Goal: Information Seeking & Learning: Check status

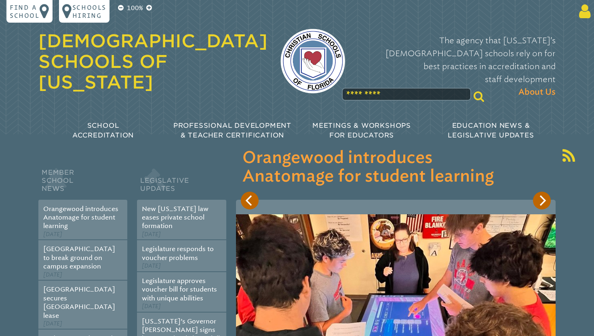
type input "**********"
click at [584, 15] on icon at bounding box center [582, 11] width 15 height 16
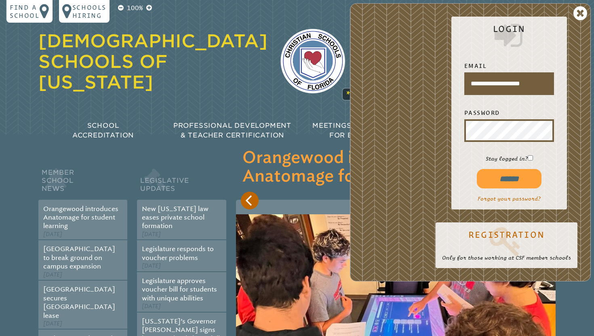
click at [497, 180] on input "******" at bounding box center [508, 178] width 65 height 19
type input "**********"
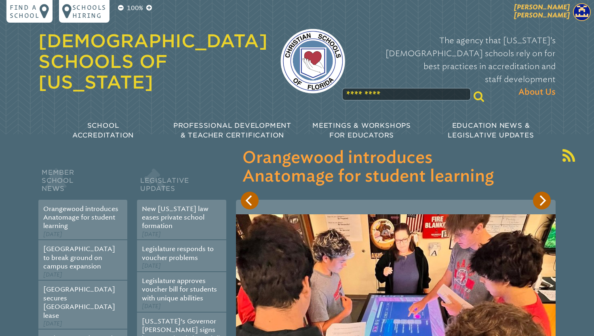
click at [584, 11] on img at bounding box center [582, 12] width 18 height 18
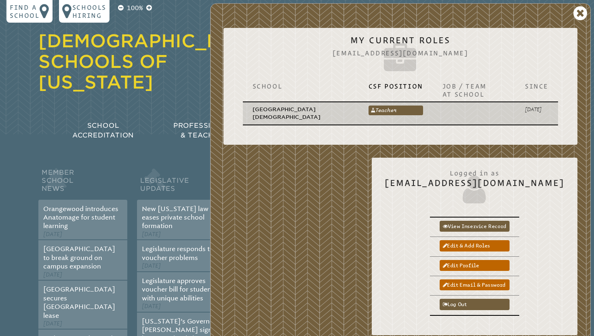
click at [279, 107] on p "[GEOGRAPHIC_DATA][DEMOGRAPHIC_DATA]" at bounding box center [300, 113] width 96 height 16
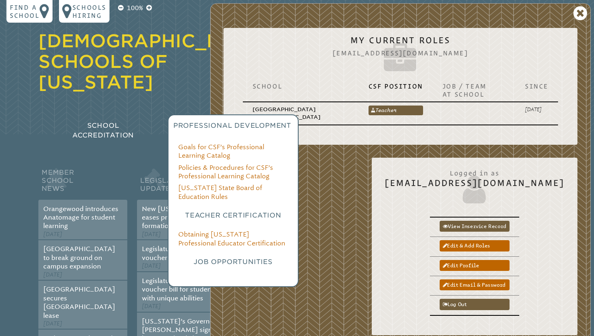
click at [190, 122] on span "Professional Development" at bounding box center [232, 126] width 118 height 8
click at [201, 230] on link "Obtaining [US_STATE] Professional Educator Certification" at bounding box center [231, 238] width 107 height 16
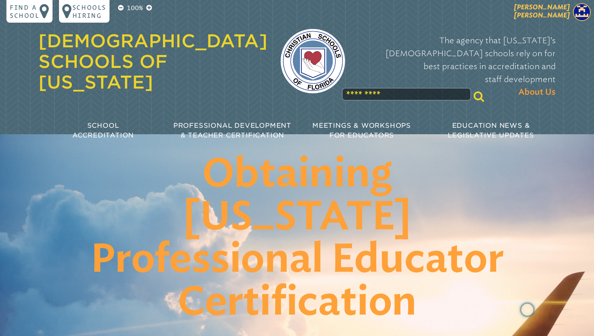
click at [577, 15] on img at bounding box center [582, 12] width 18 height 18
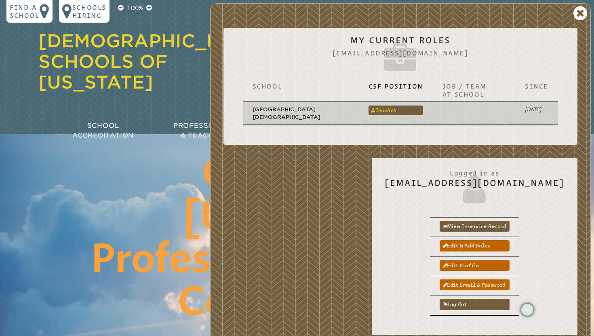
click at [381, 111] on link "Teacher" at bounding box center [395, 110] width 55 height 10
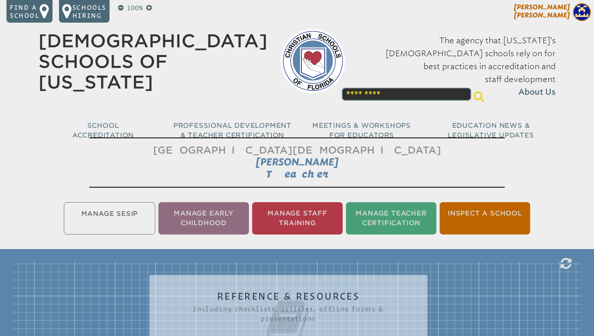
click at [582, 8] on img at bounding box center [582, 12] width 18 height 18
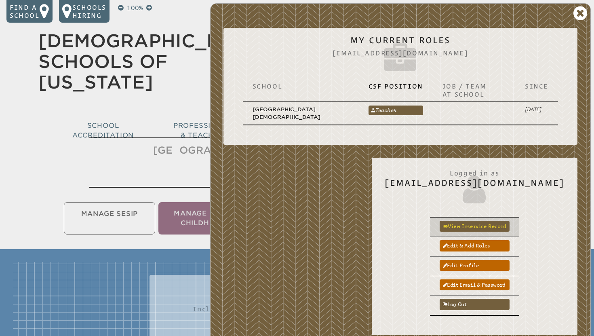
click at [488, 226] on link "View inservice record" at bounding box center [474, 225] width 70 height 11
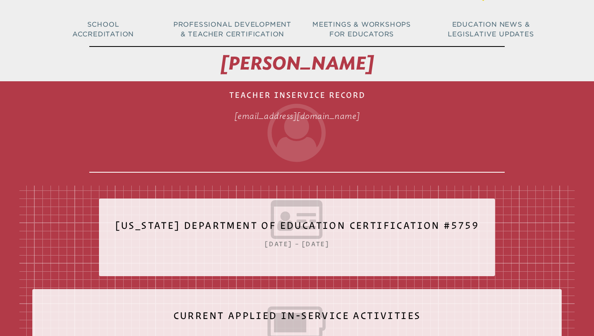
scroll to position [102, 0]
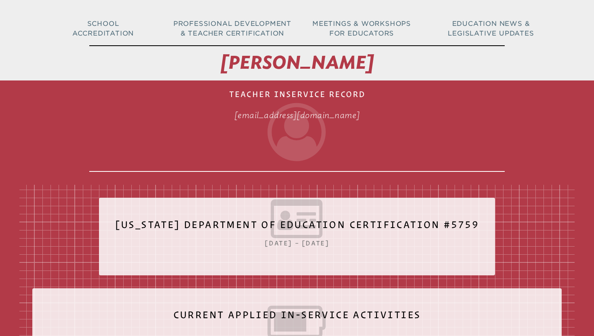
click at [375, 225] on icon at bounding box center [297, 218] width 364 height 45
click at [378, 233] on icon at bounding box center [297, 218] width 364 height 45
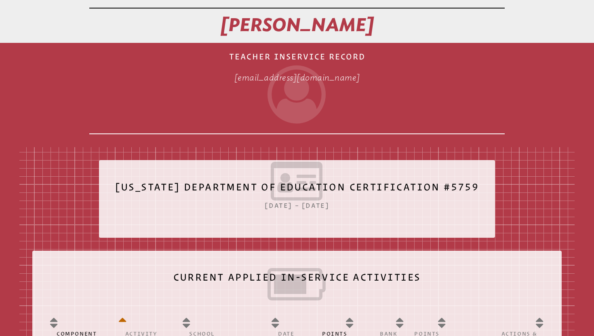
scroll to position [140, 0]
